Goal: Transaction & Acquisition: Book appointment/travel/reservation

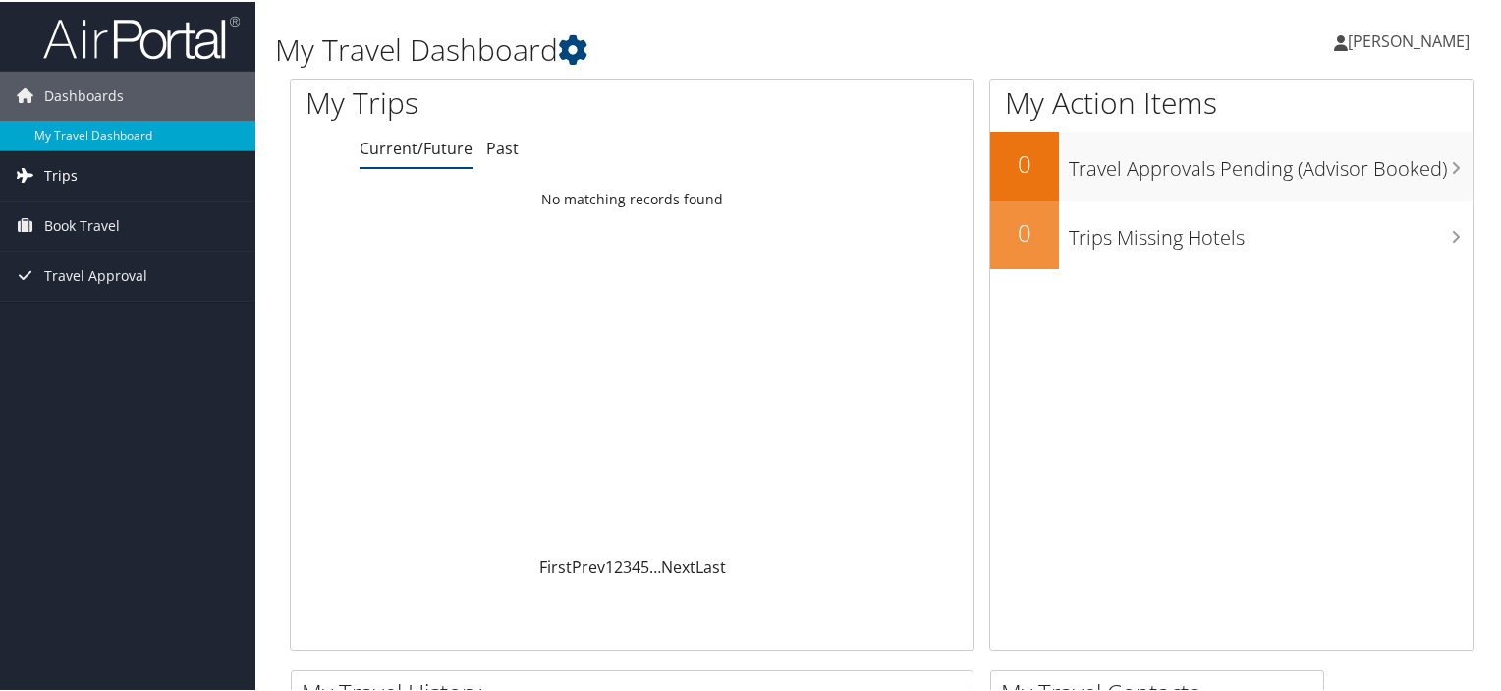
click at [124, 172] on link "Trips" at bounding box center [127, 173] width 255 height 49
click at [126, 313] on link "Book Travel" at bounding box center [127, 312] width 255 height 49
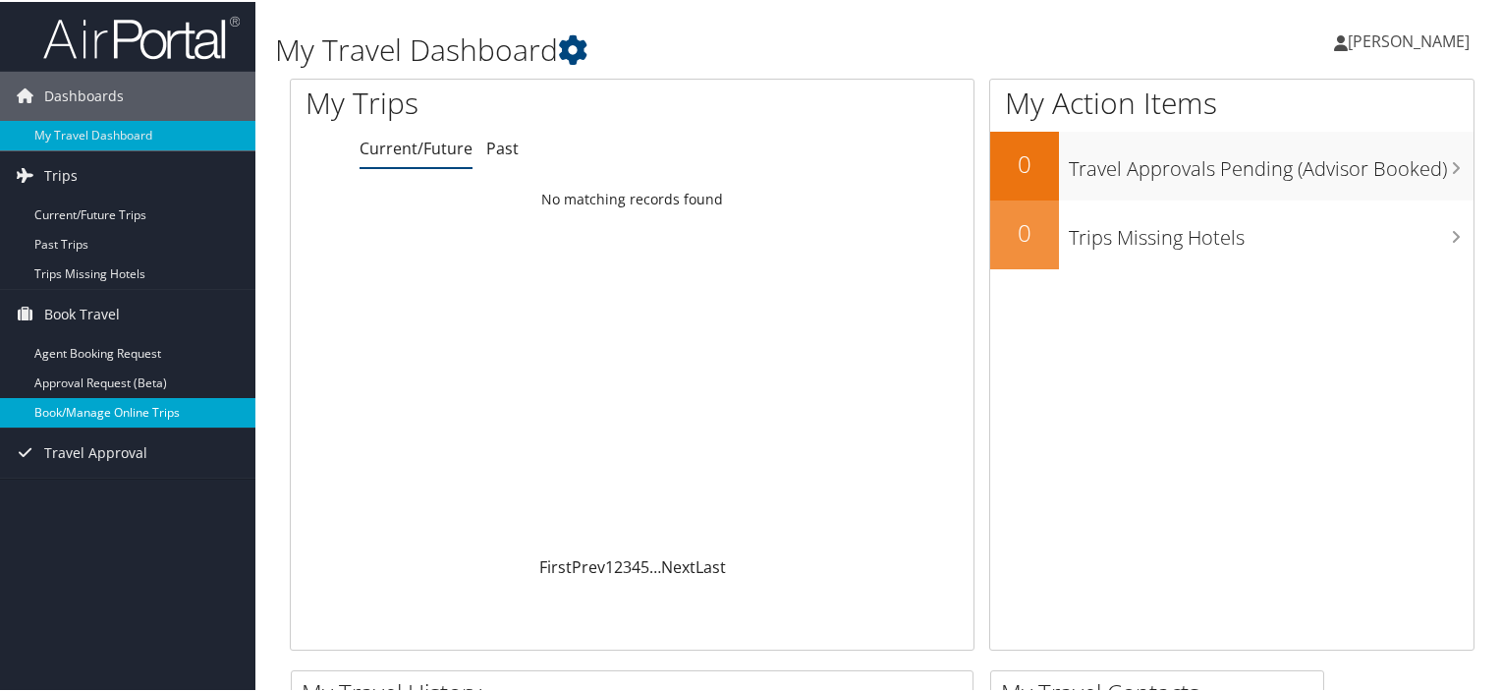
click at [144, 408] on link "Book/Manage Online Trips" at bounding box center [127, 410] width 255 height 29
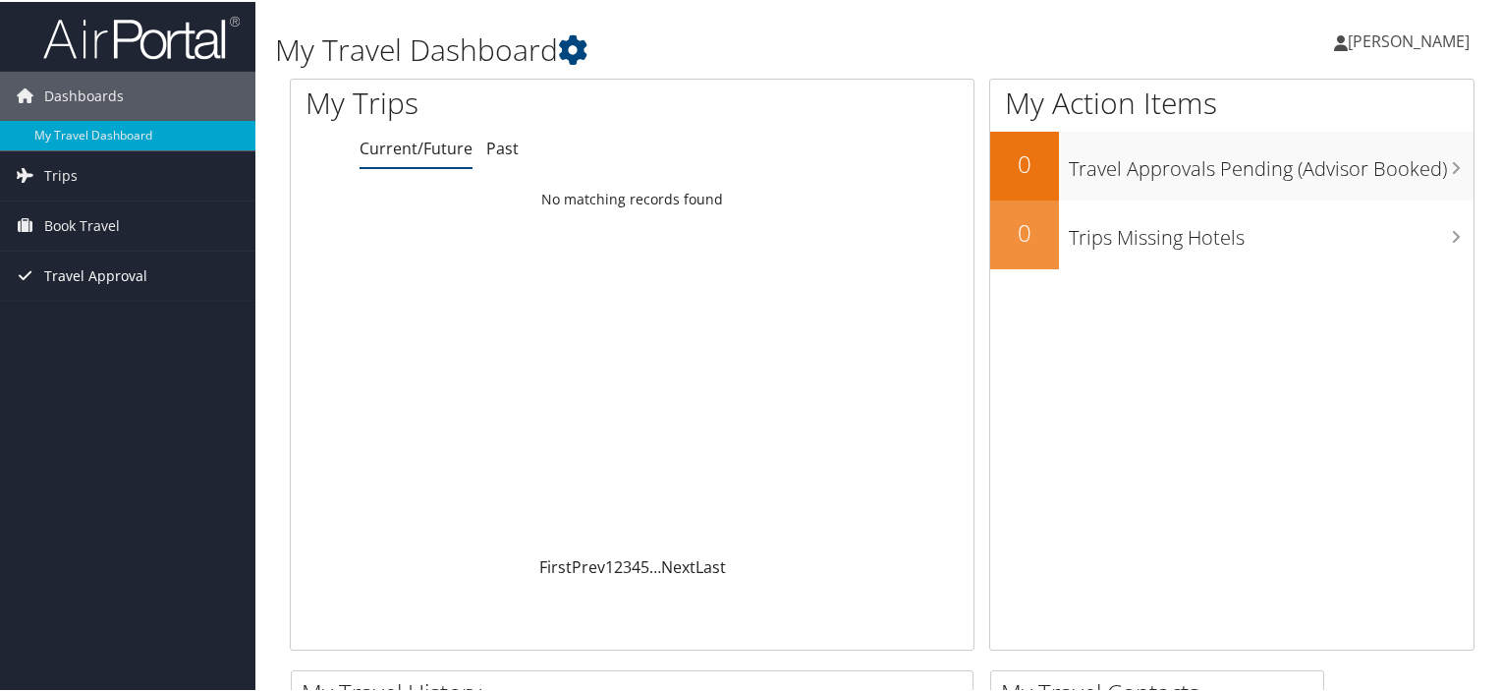
click at [118, 260] on span "Travel Approval" at bounding box center [95, 274] width 103 height 49
click at [91, 222] on span "Book Travel" at bounding box center [82, 223] width 76 height 49
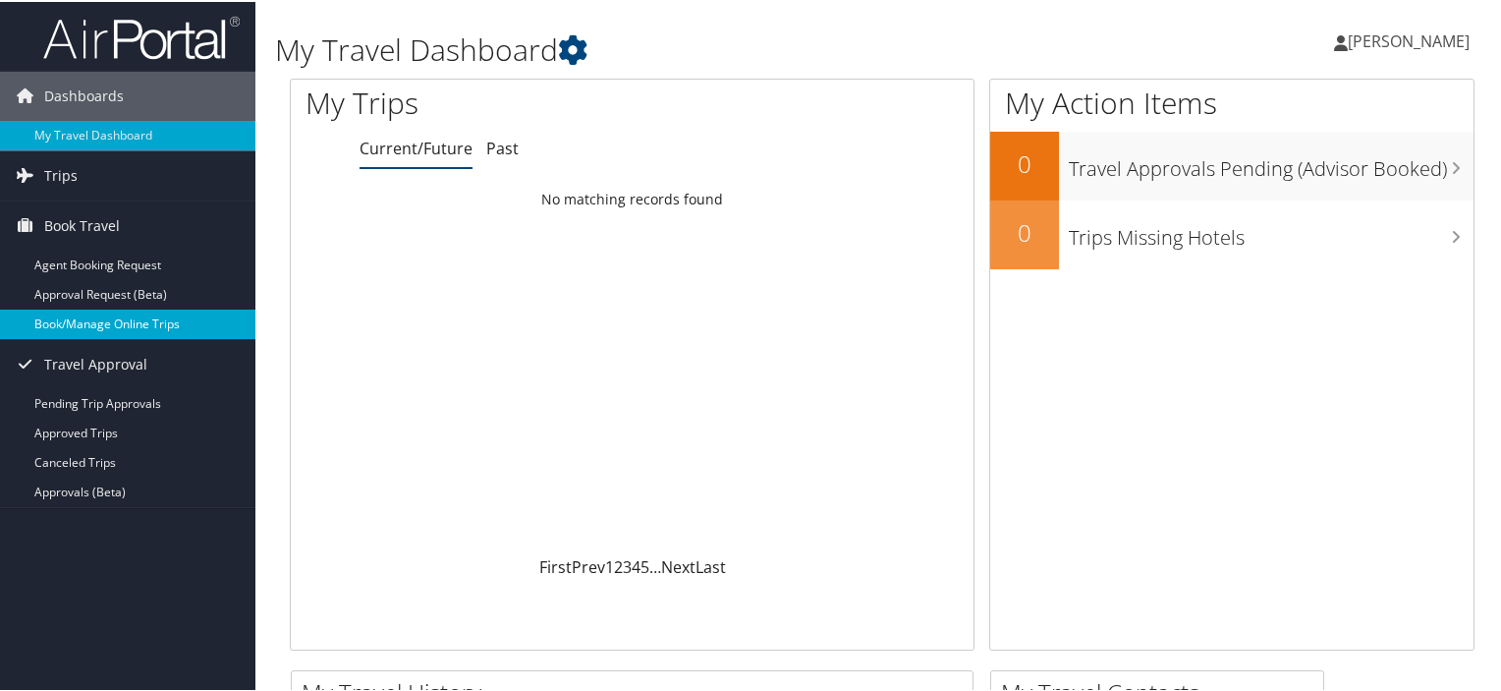
click at [85, 321] on link "Book/Manage Online Trips" at bounding box center [127, 322] width 255 height 29
